Goal: Task Accomplishment & Management: Use online tool/utility

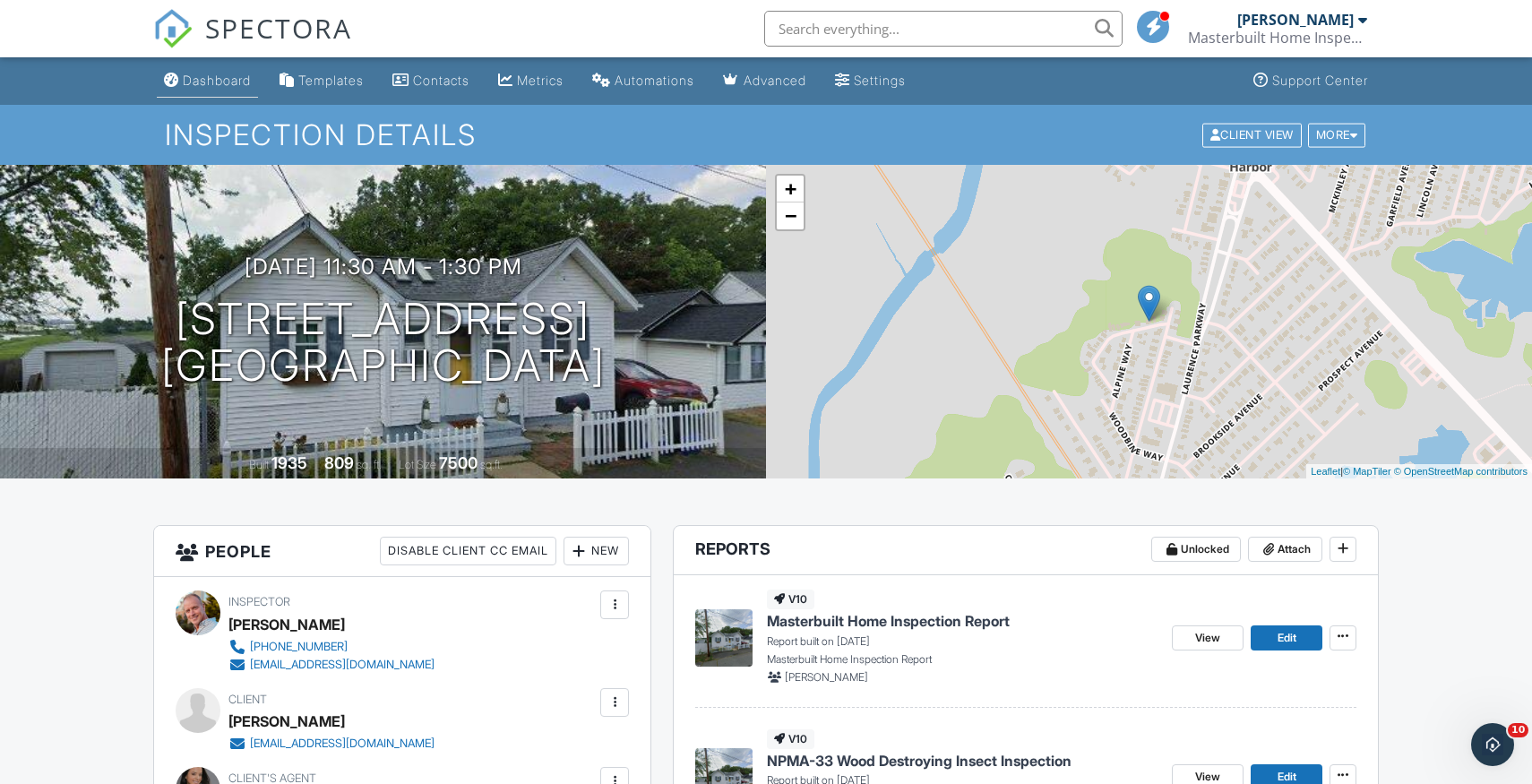
click at [242, 79] on div "Dashboard" at bounding box center [216, 79] width 68 height 15
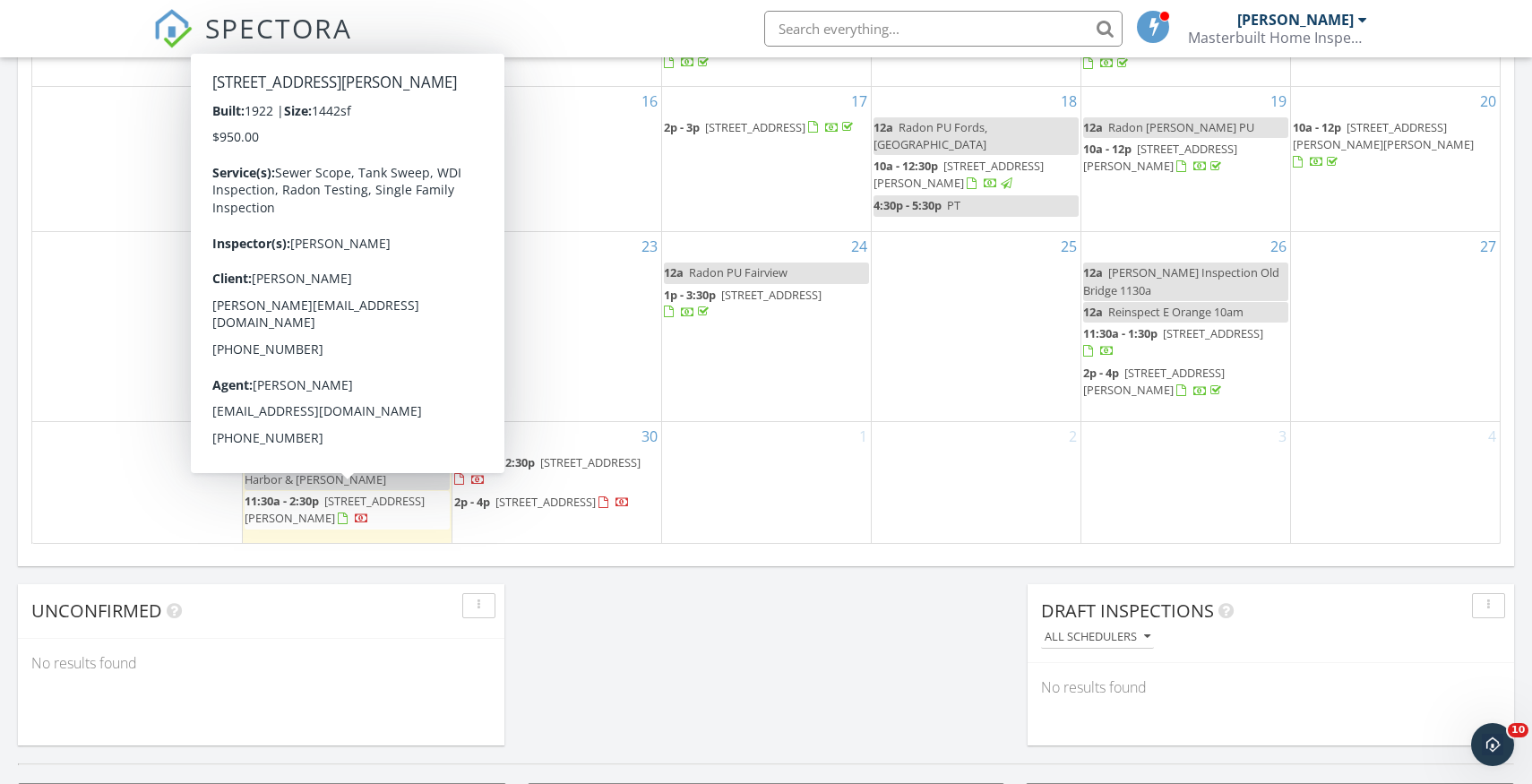
click at [388, 499] on span "411 Lanza Ave, Garfield 07026" at bounding box center [334, 509] width 180 height 33
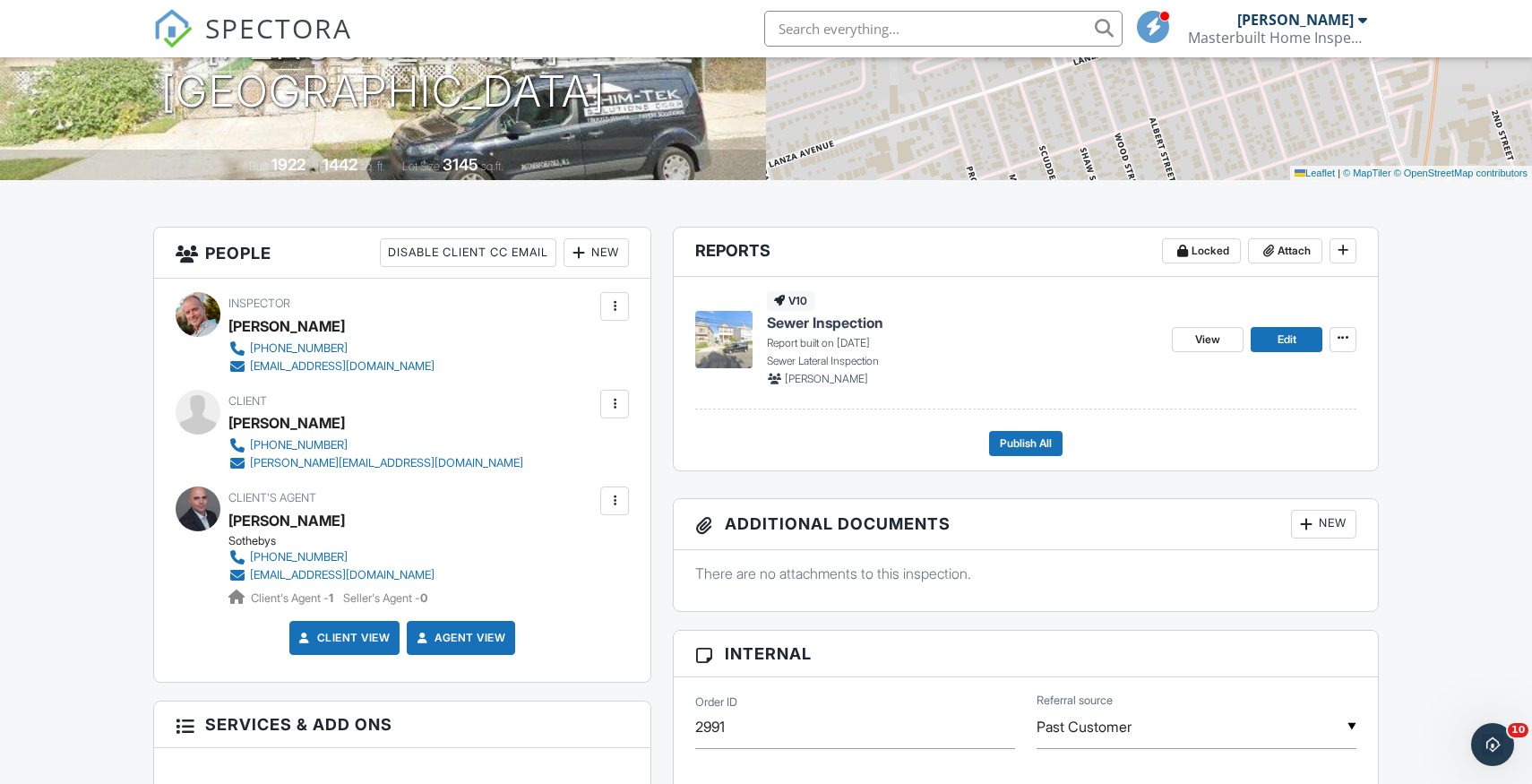
scroll to position [313, 0]
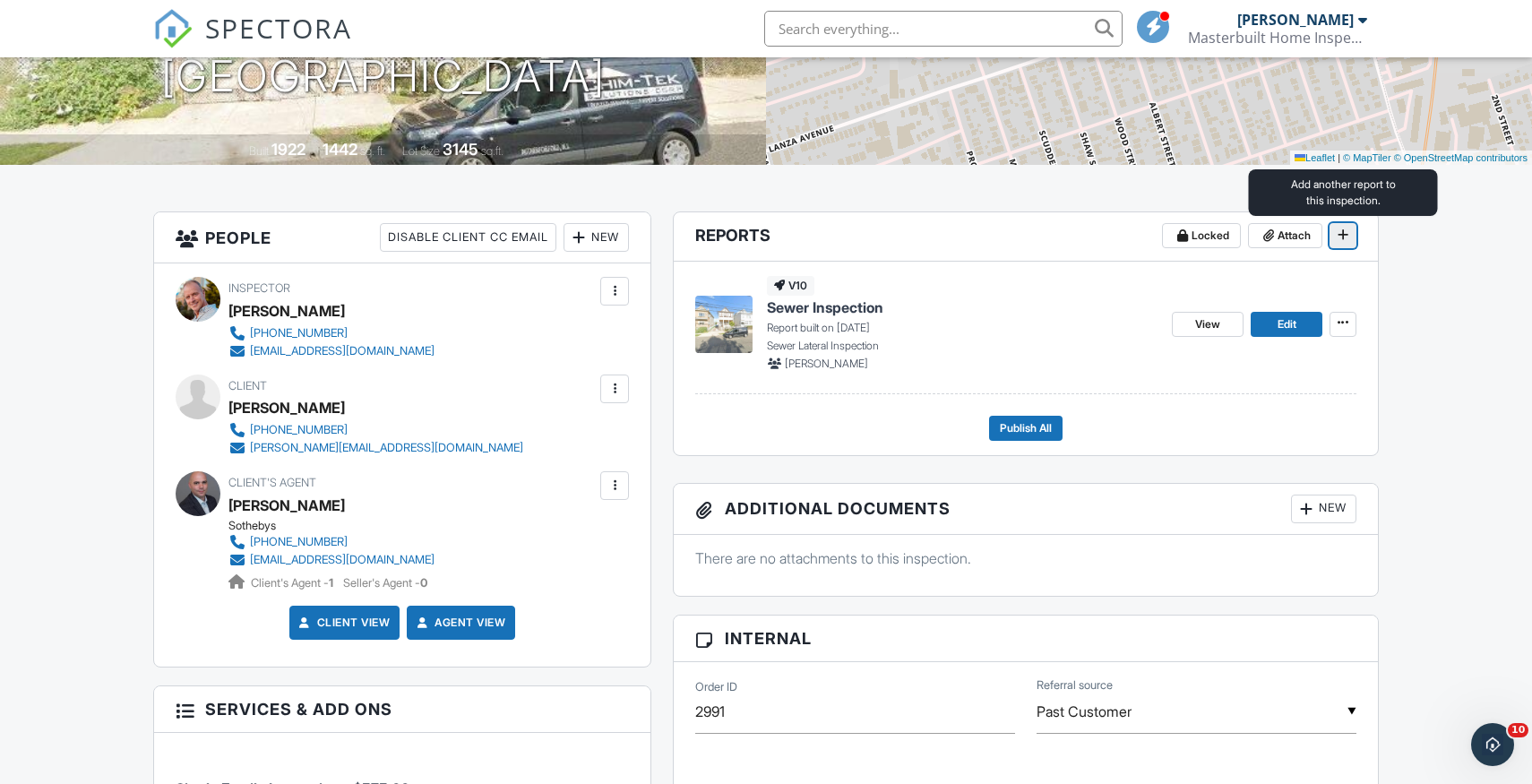
click at [1344, 236] on icon at bounding box center [1342, 235] width 11 height 13
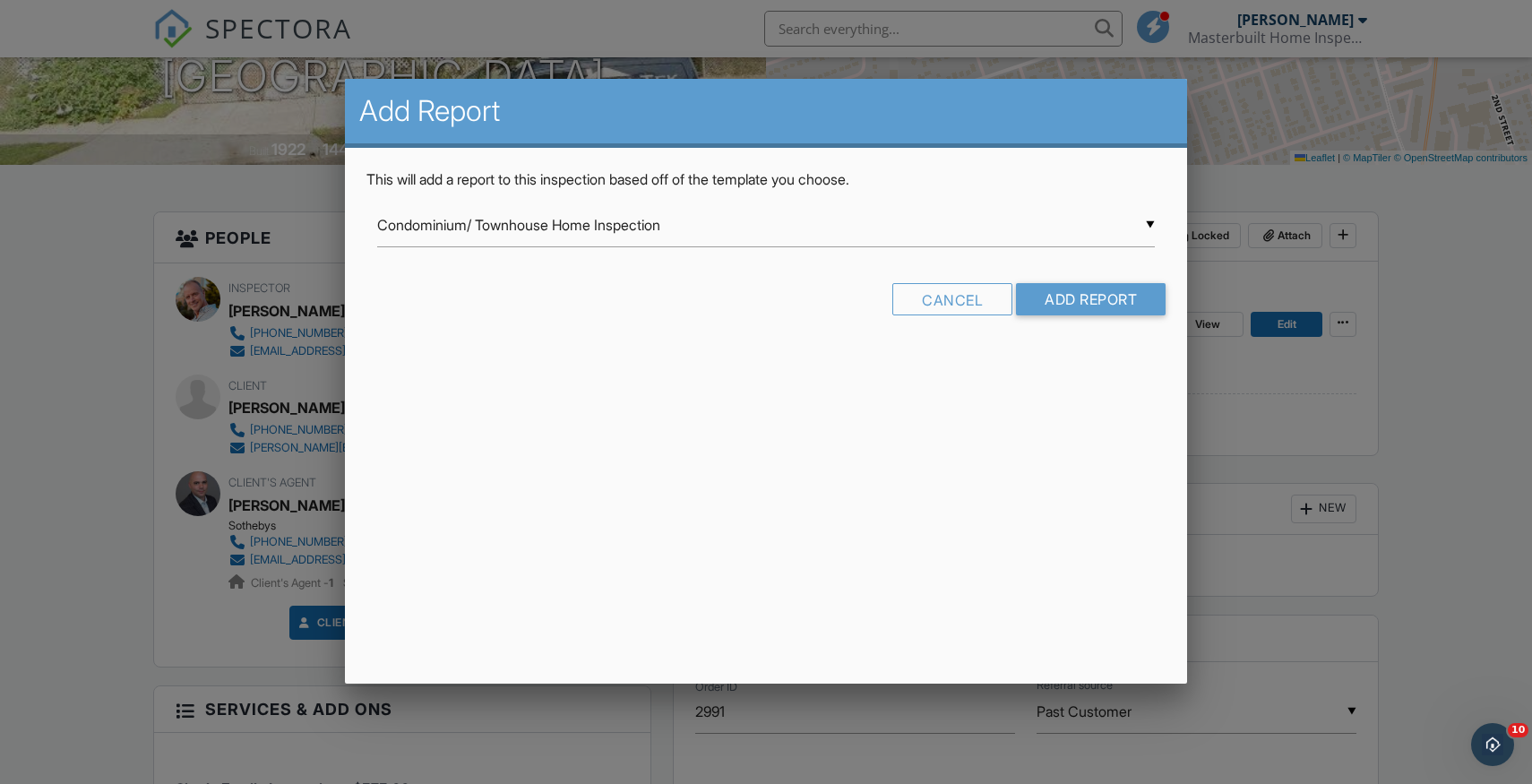
click at [1153, 222] on div "▼ Condominium/ Townhouse Home Inspection Condominium/ Townhouse Home Inspection…" at bounding box center [766, 225] width 779 height 44
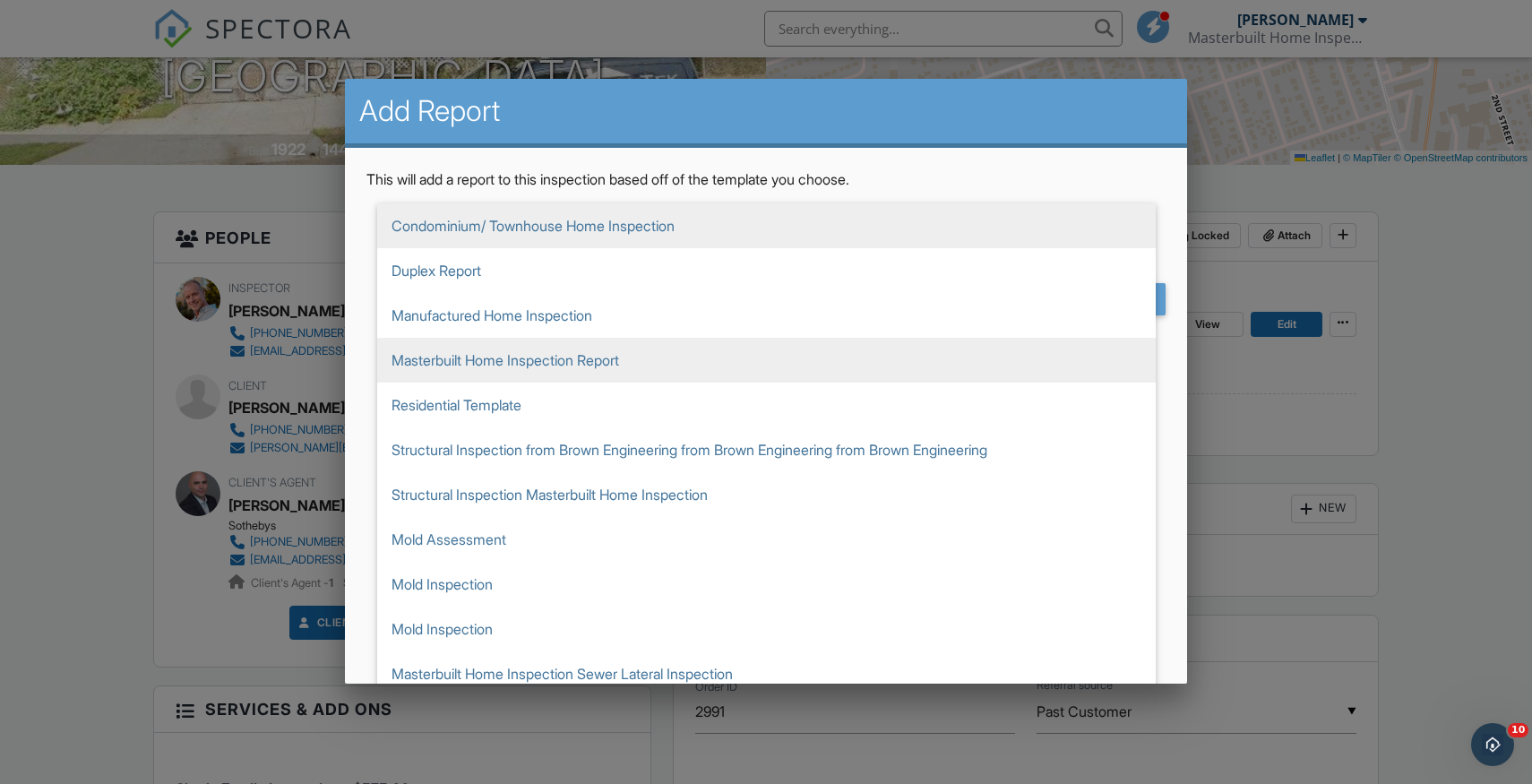
click at [657, 373] on span "Masterbuilt Home Inspection Report" at bounding box center [766, 360] width 779 height 45
type input "Masterbuilt Home Inspection Report"
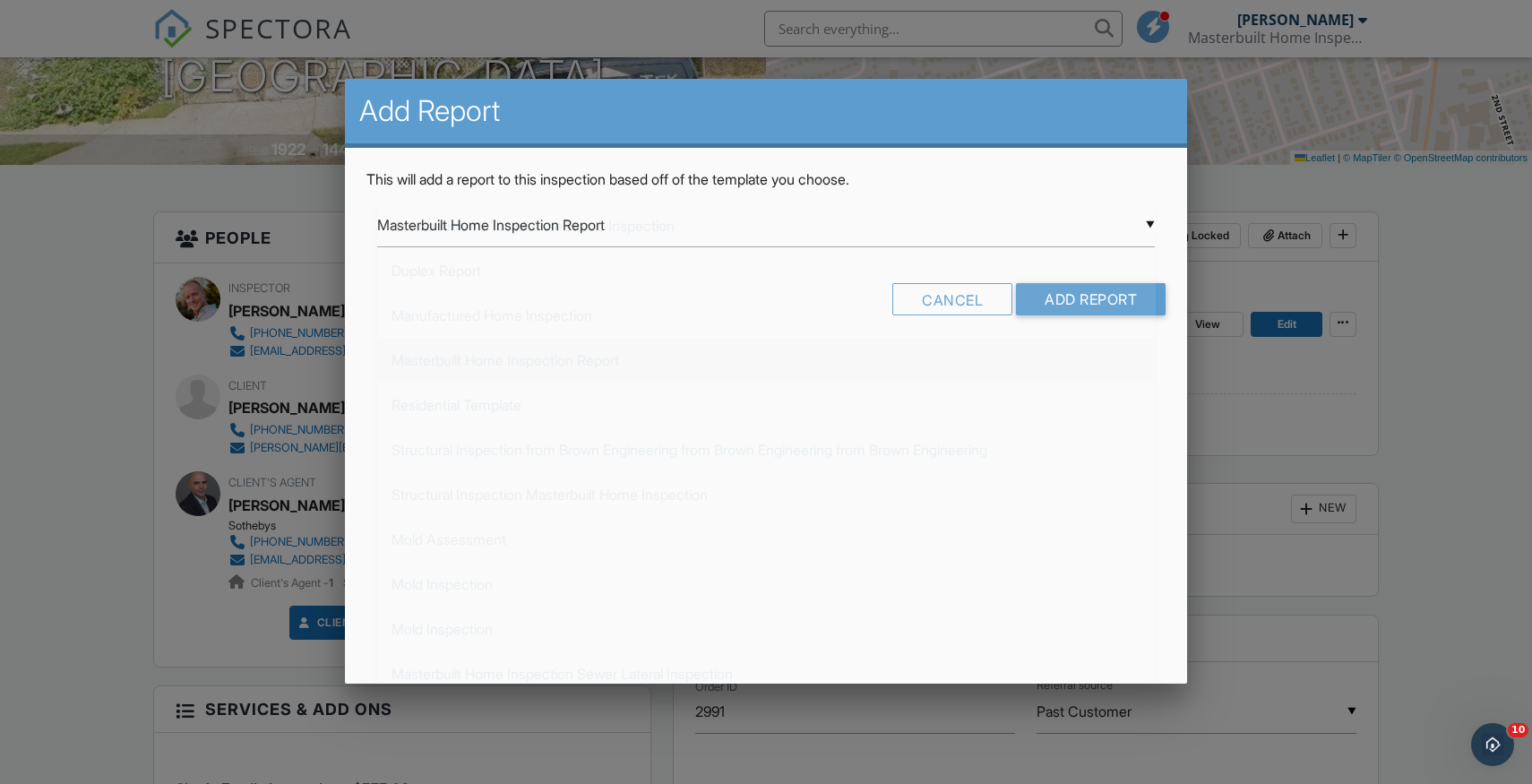
scroll to position [135, 0]
click at [1046, 302] on input "Add Report" at bounding box center [1090, 299] width 150 height 33
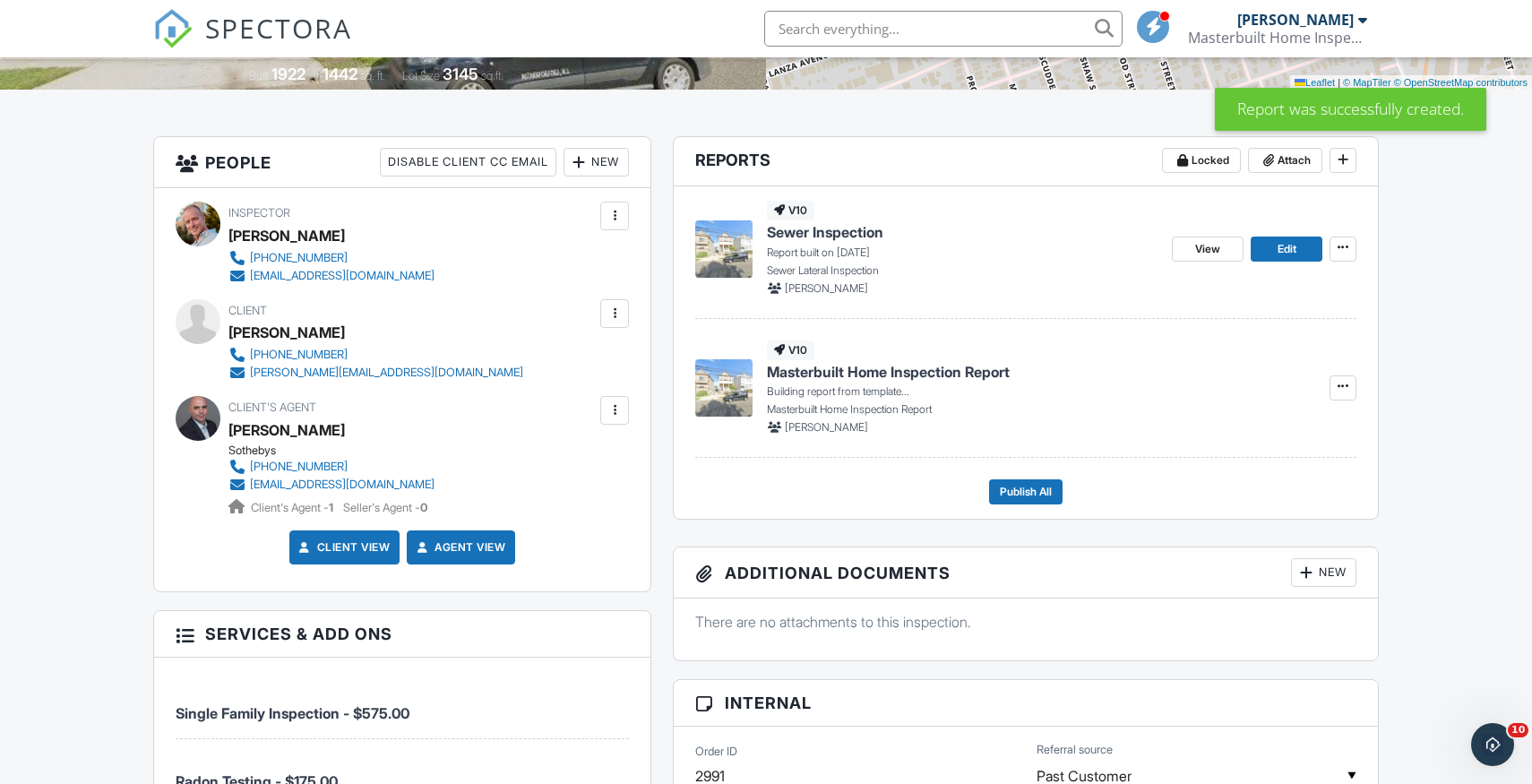
scroll to position [380, 0]
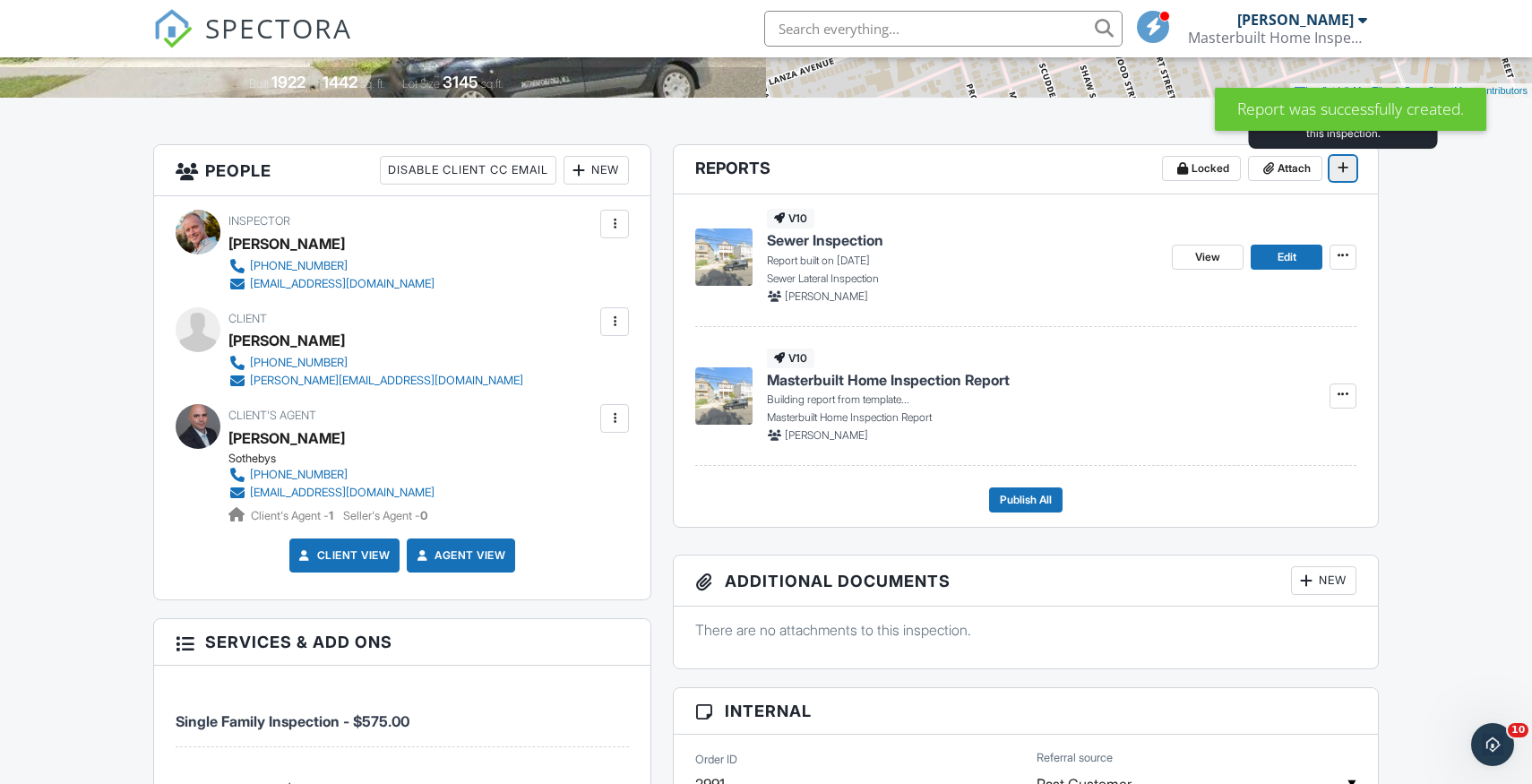
click at [1346, 169] on icon at bounding box center [1342, 167] width 11 height 13
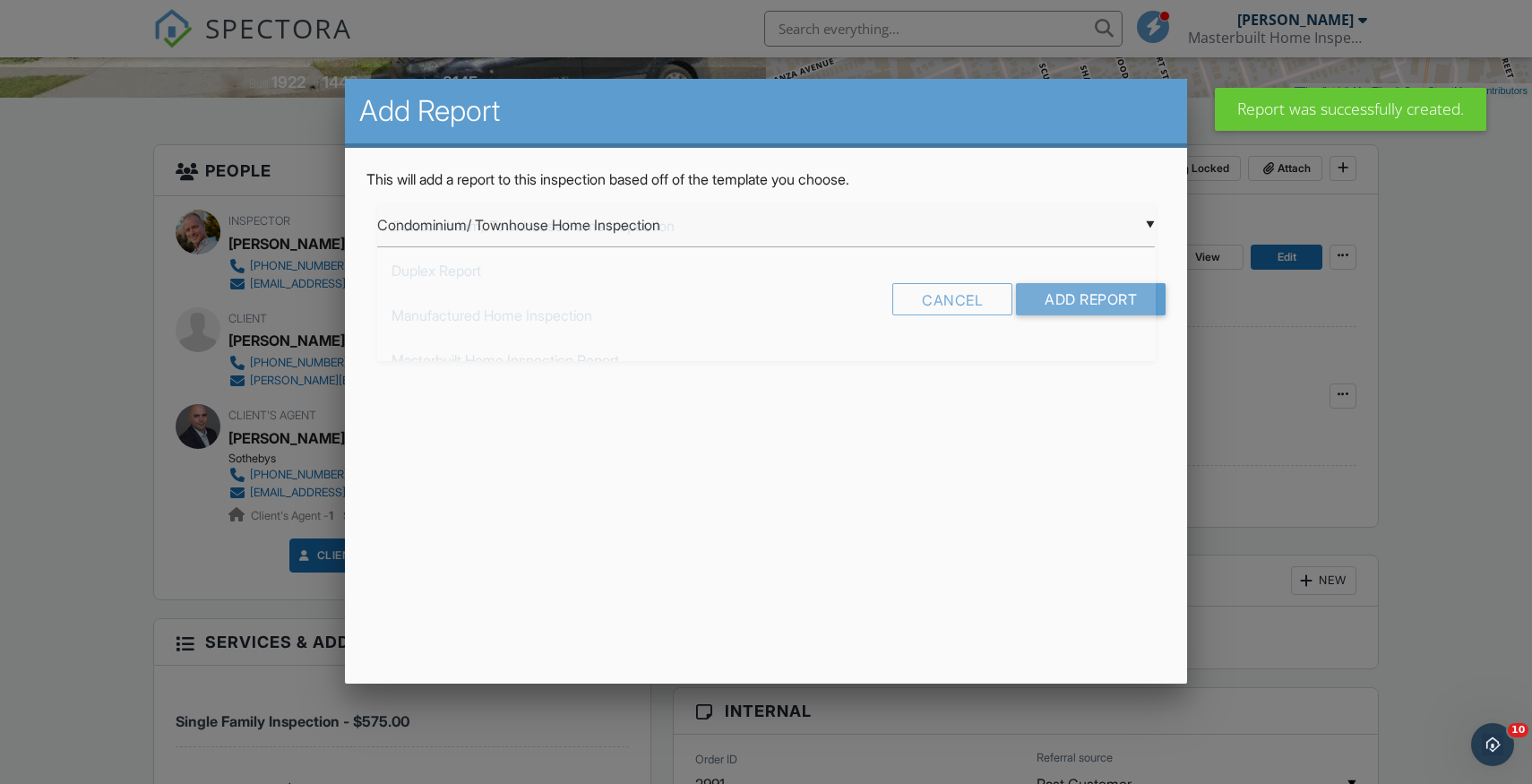
click at [1150, 221] on div "▼ Condominium/ Townhouse Home Inspection Condominium/ Townhouse Home Inspection…" at bounding box center [766, 225] width 779 height 44
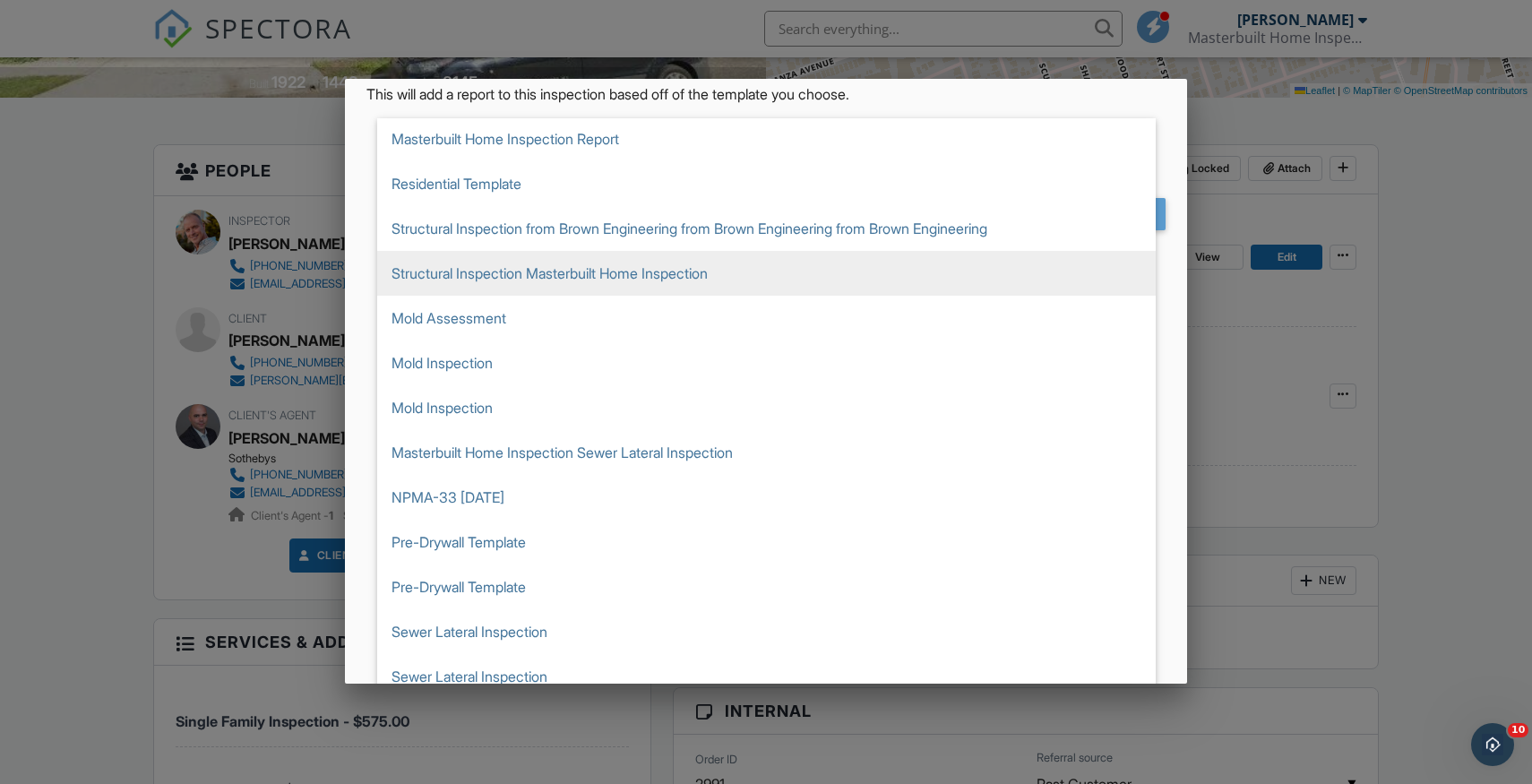
scroll to position [100, 0]
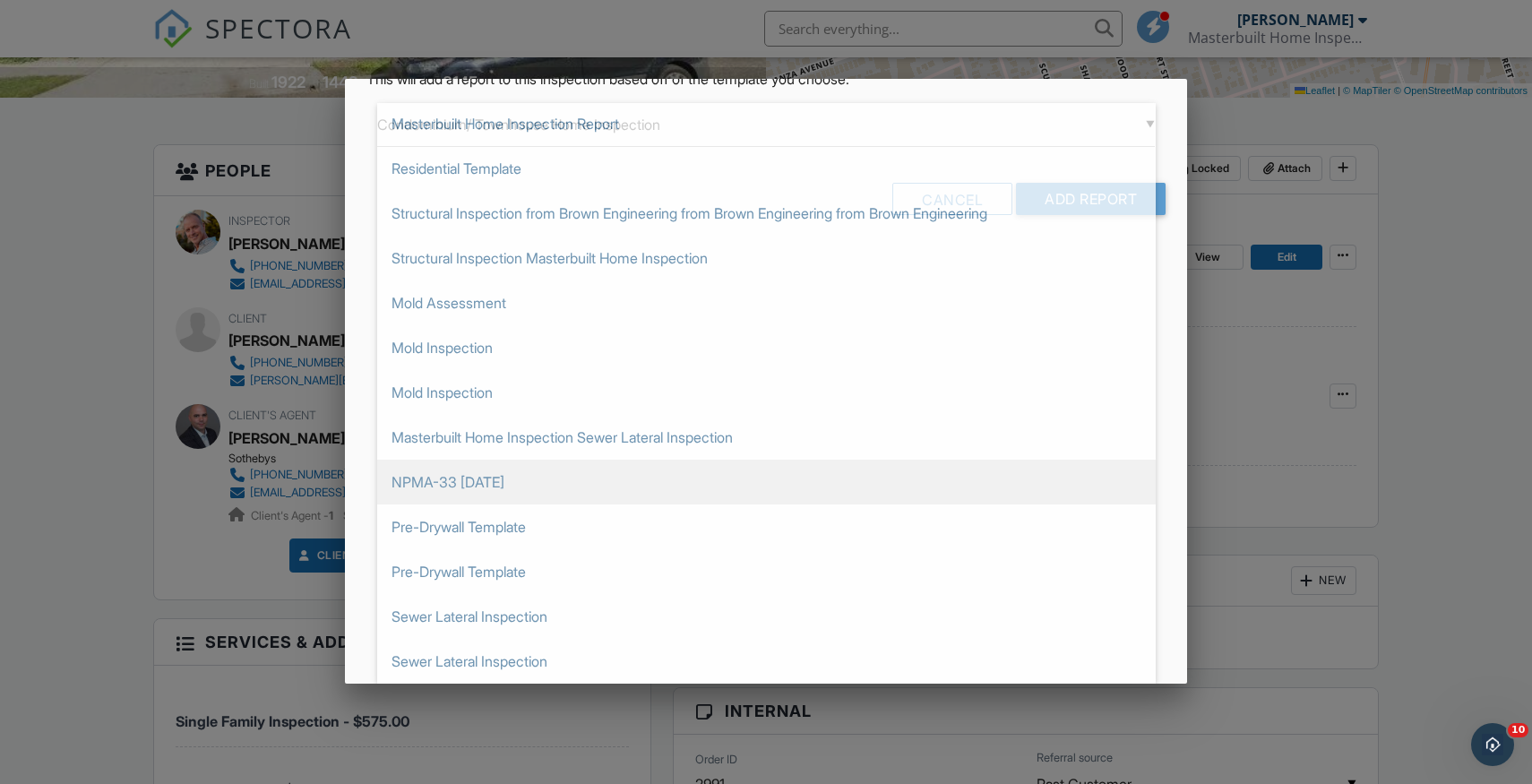
click at [745, 484] on span "NPMA-33 [DATE]" at bounding box center [766, 482] width 779 height 45
type input "NPMA-33 [DATE]"
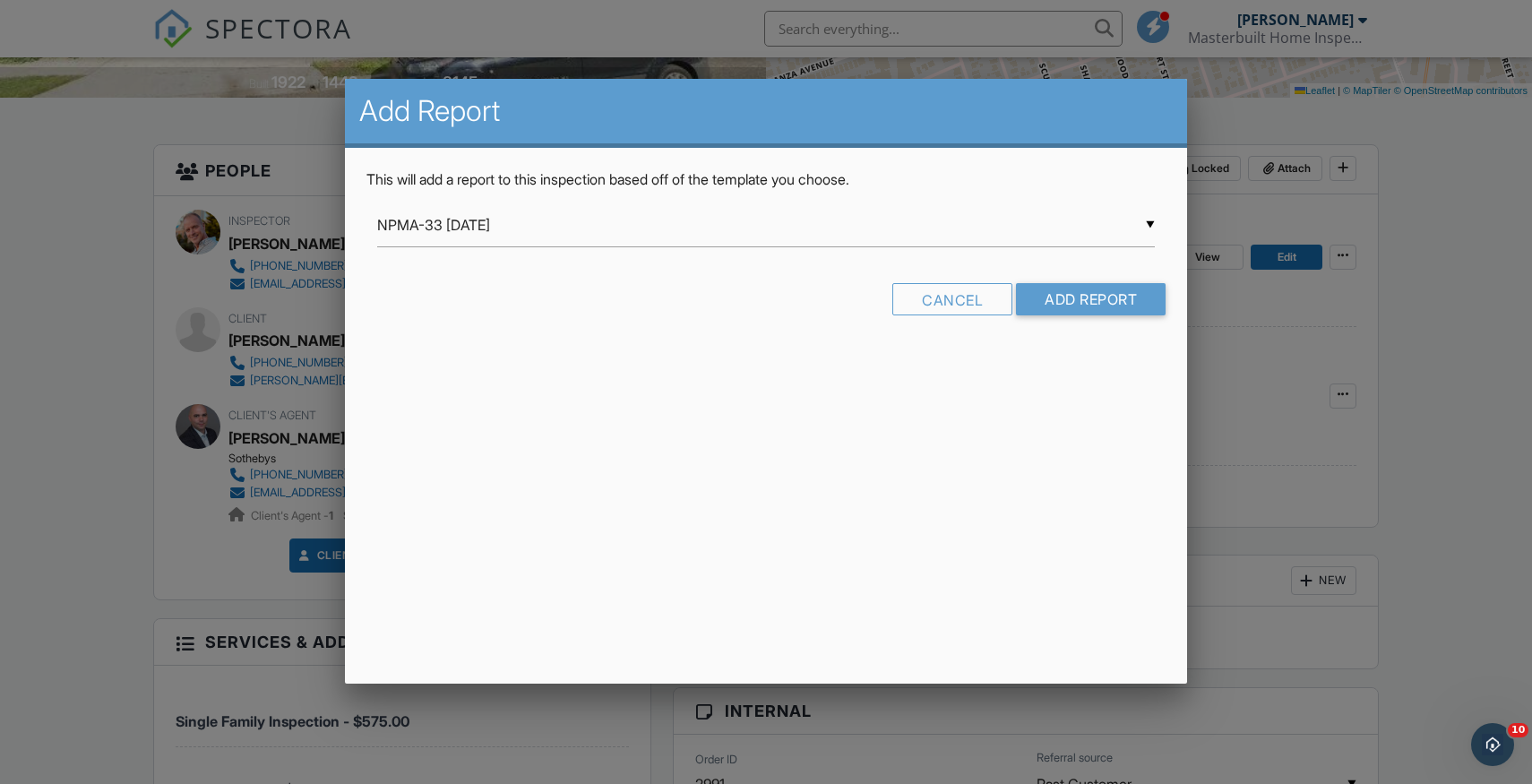
scroll to position [0, 0]
click at [1084, 305] on input "Add Report" at bounding box center [1090, 299] width 150 height 33
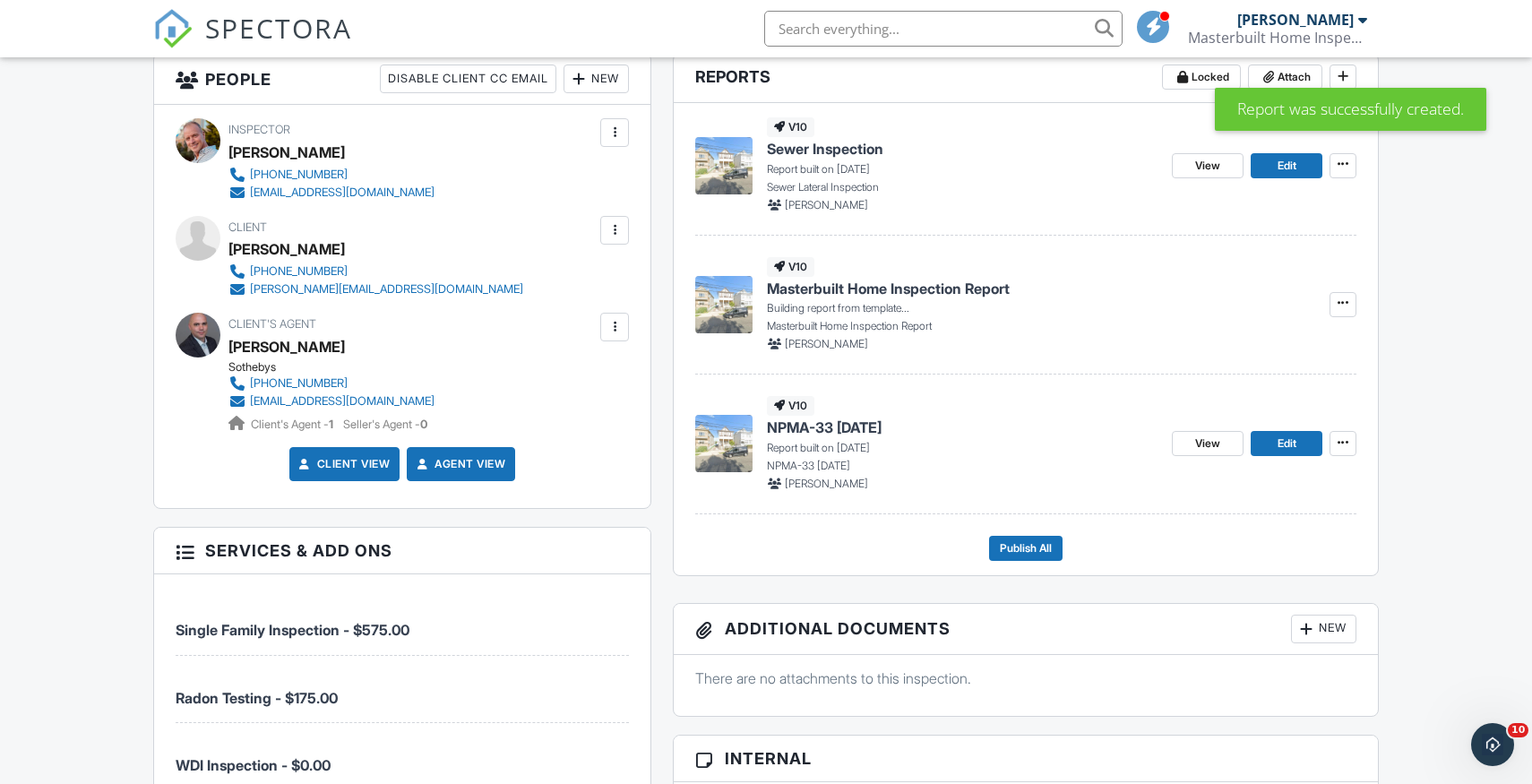
scroll to position [471, 0]
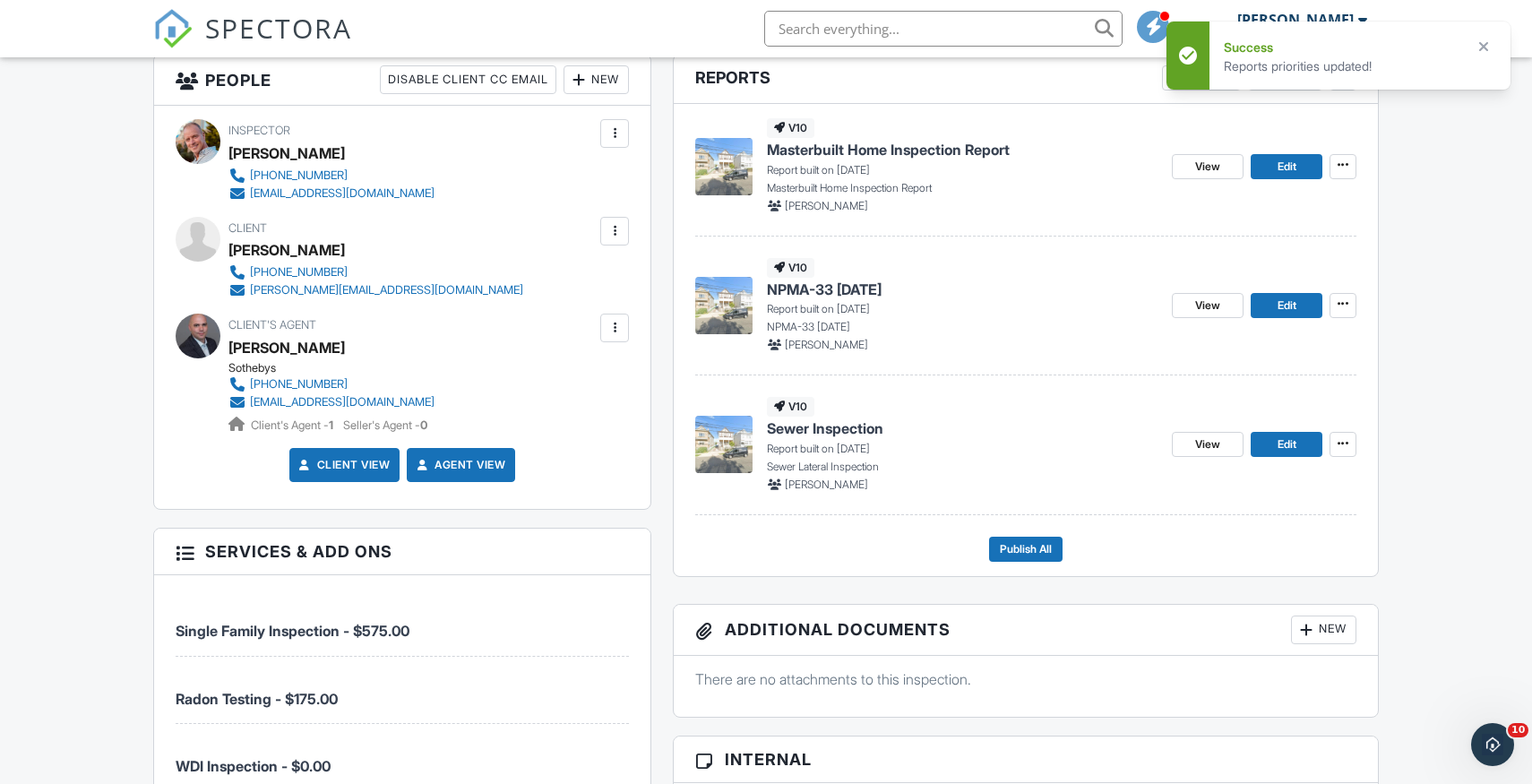
click at [926, 155] on span "Masterbuilt Home Inspection Report" at bounding box center [888, 150] width 243 height 20
